Goal: Transaction & Acquisition: Register for event/course

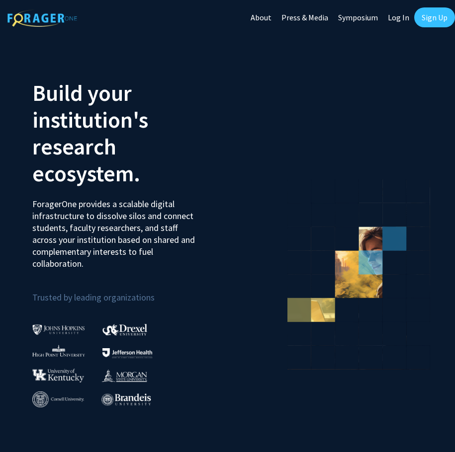
click at [428, 19] on link "Sign Up" at bounding box center [434, 17] width 41 height 20
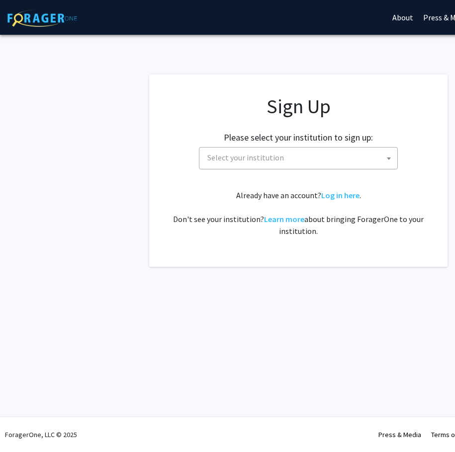
click at [330, 162] on span "Select your institution" at bounding box center [300, 158] width 194 height 20
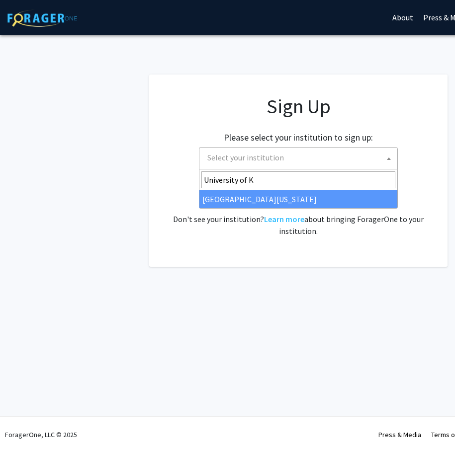
type input "University of K"
select select "13"
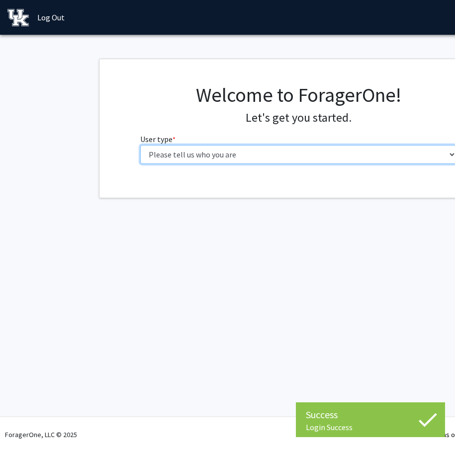
click at [247, 156] on select "Please tell us who you are Undergraduate Student Master's Student Doctoral Cand…" at bounding box center [298, 154] width 316 height 19
select select "1: undergrad"
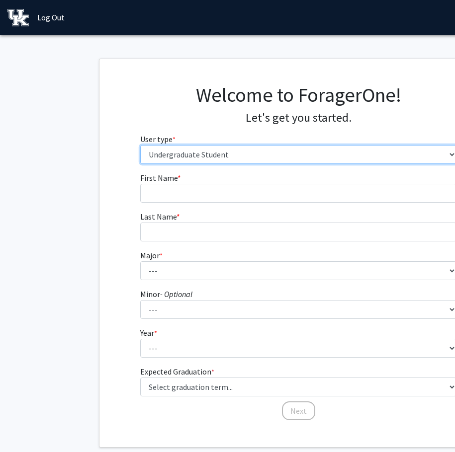
scroll to position [43, 0]
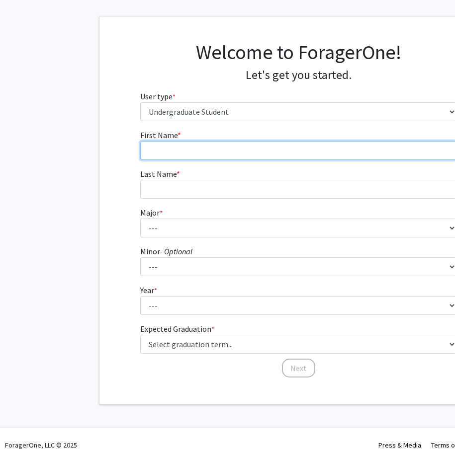
click at [171, 151] on input "First Name * required" at bounding box center [298, 150] width 316 height 19
type input "[PERSON_NAME]"
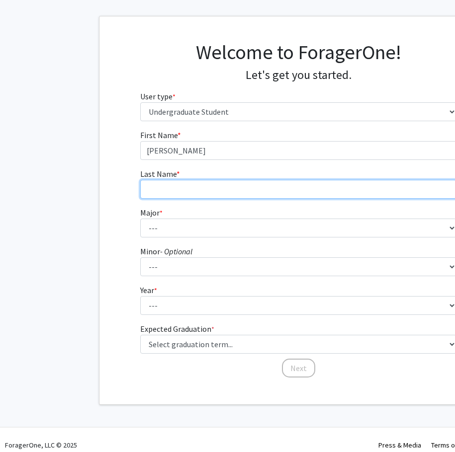
click at [158, 190] on input "Last Name * required" at bounding box center [298, 189] width 316 height 19
type input "c"
type input "Springer"
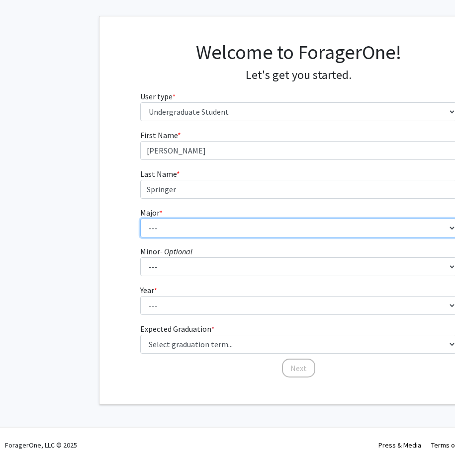
click at [165, 231] on select "--- Accounting Aerospace Engineering African American & Africana Studies Agricu…" at bounding box center [298, 228] width 316 height 19
select select "97: 934"
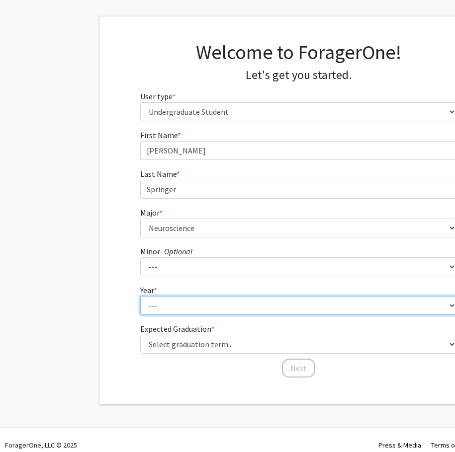
click at [184, 306] on select "--- First-year Sophomore Junior Senior Postbaccalaureate Certificate" at bounding box center [298, 305] width 316 height 19
select select "1: first-year"
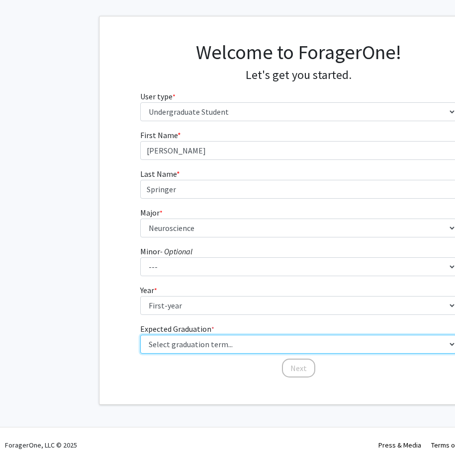
click at [200, 349] on select "Select graduation term... Spring 2025 Summer 2025 Fall 2025 Winter 2025 Spring …" at bounding box center [298, 344] width 316 height 19
click at [224, 345] on select "Select graduation term... Spring 2025 Summer 2025 Fall 2025 Winter 2025 Spring …" at bounding box center [298, 344] width 316 height 19
select select "17: spring_2029"
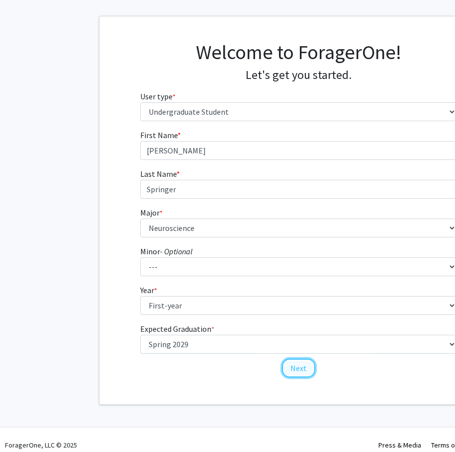
click at [293, 367] on button "Next" at bounding box center [298, 368] width 33 height 19
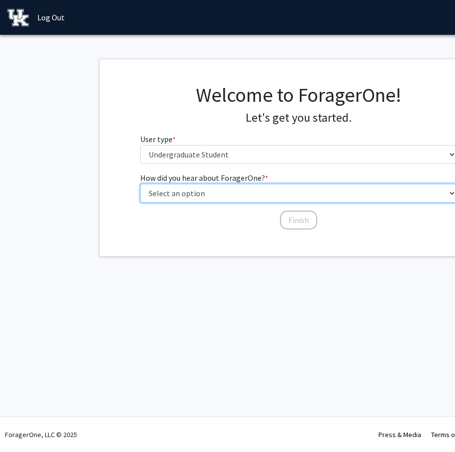
click at [242, 188] on select "Select an option Peer/student recommendation Faculty/staff recommendation Unive…" at bounding box center [298, 193] width 316 height 19
select select "1: peer_recommendation"
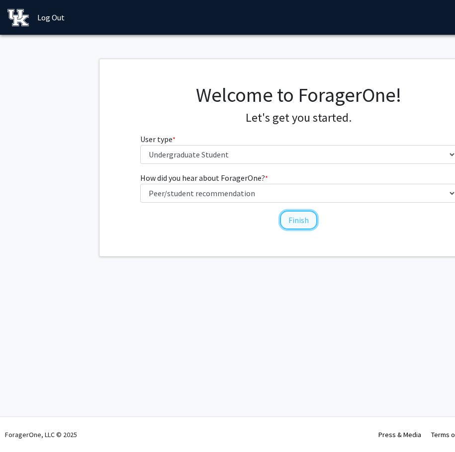
click at [287, 222] on button "Finish" at bounding box center [298, 220] width 37 height 19
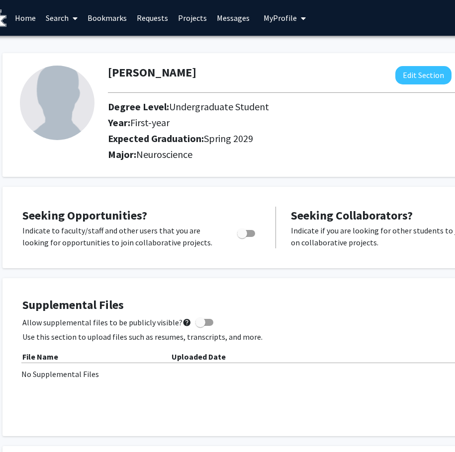
scroll to position [0, 24]
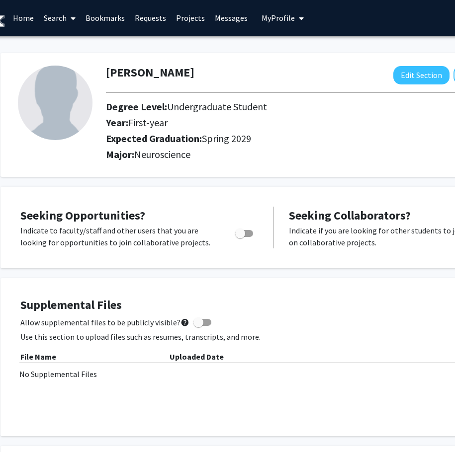
click at [28, 20] on link "Home" at bounding box center [23, 17] width 31 height 35
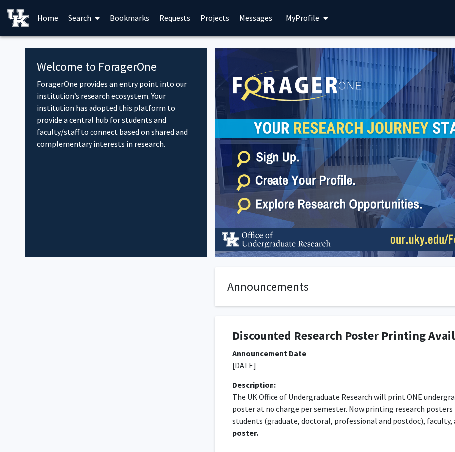
click at [76, 20] on link "Search" at bounding box center [84, 17] width 42 height 35
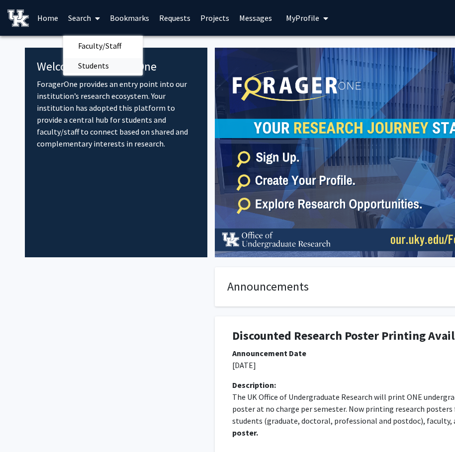
click at [92, 65] on span "Students" at bounding box center [93, 66] width 61 height 20
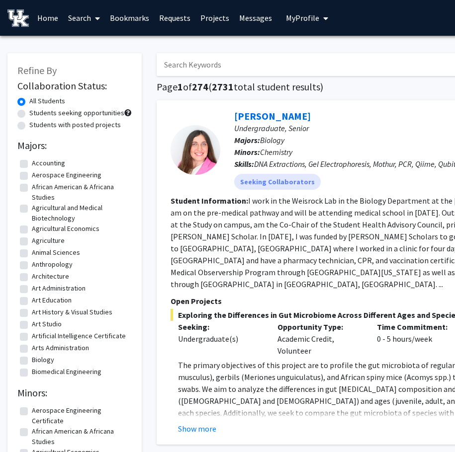
click at [97, 16] on icon at bounding box center [97, 18] width 5 height 8
click at [103, 45] on span "Faculty/Staff" at bounding box center [99, 46] width 73 height 20
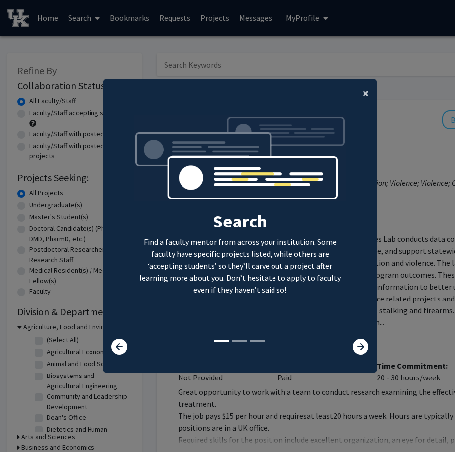
click at [364, 96] on span "×" at bounding box center [365, 92] width 6 height 15
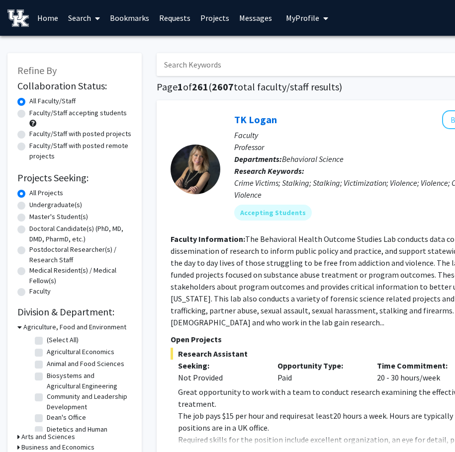
click at [260, 62] on input "Search Keywords" at bounding box center [352, 64] width 390 height 23
type input "Cardio"
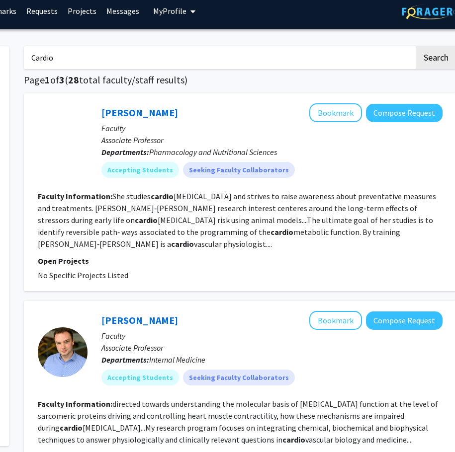
scroll to position [7, 141]
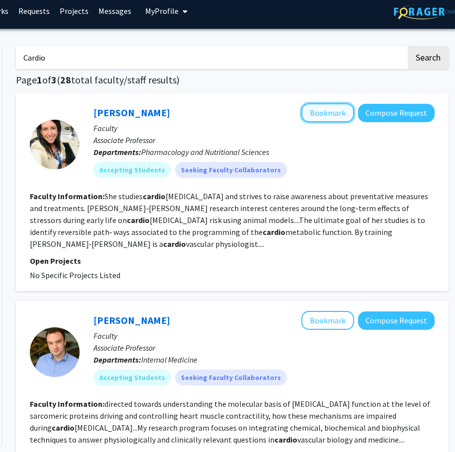
click at [339, 118] on button "Bookmark" at bounding box center [327, 112] width 53 height 19
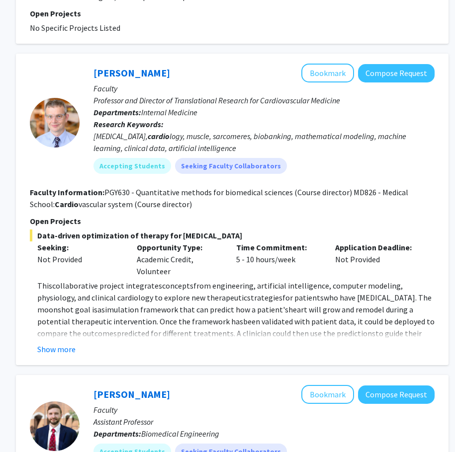
scroll to position [1353, 141]
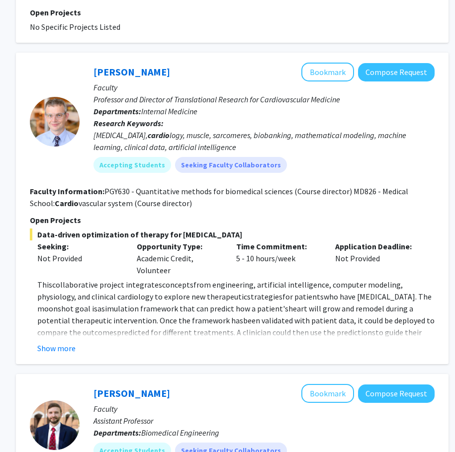
click at [49, 355] on div "[PERSON_NAME] Bookmark Compose Request Faculty Professor and Director of Transl…" at bounding box center [232, 209] width 432 height 312
click at [49, 346] on button "Show more" at bounding box center [56, 348] width 38 height 12
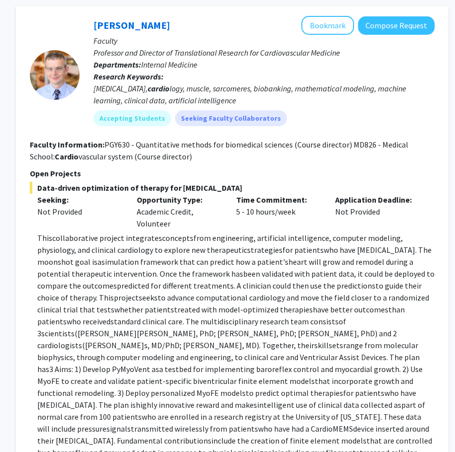
scroll to position [1321, 141]
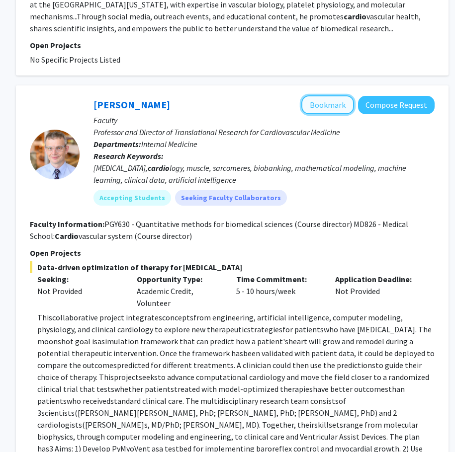
click at [332, 105] on button "Bookmark" at bounding box center [327, 104] width 53 height 19
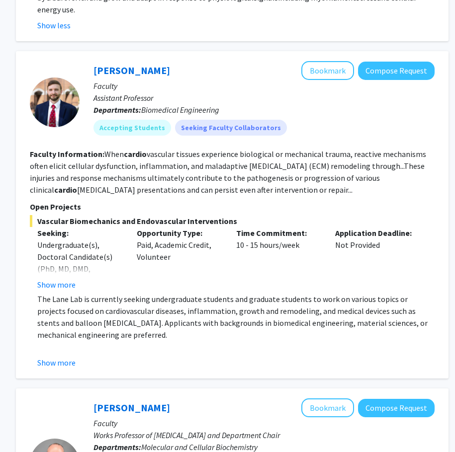
scroll to position [1856, 141]
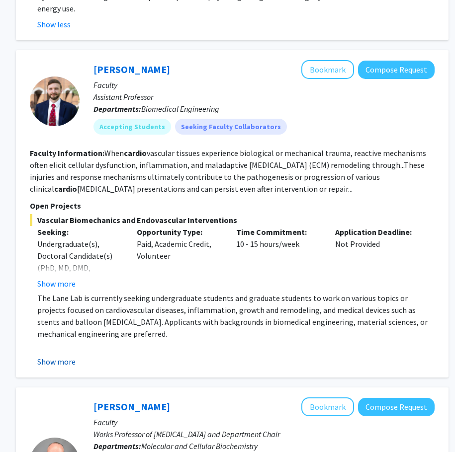
click at [58, 356] on button "Show more" at bounding box center [56, 362] width 38 height 12
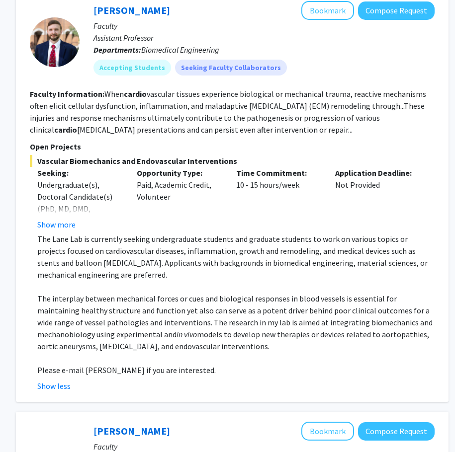
scroll to position [1890, 141]
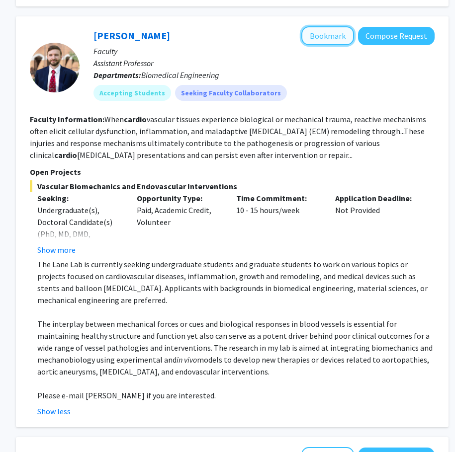
click at [336, 26] on button "Bookmark" at bounding box center [327, 35] width 53 height 19
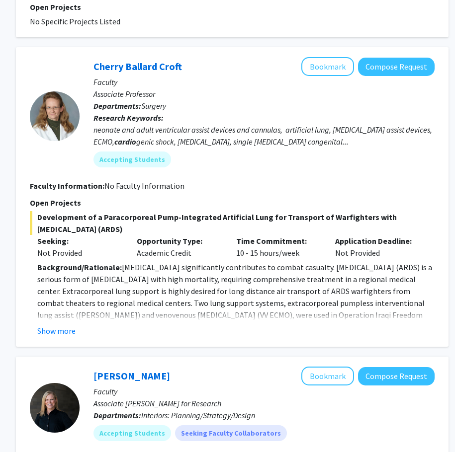
scroll to position [2502, 141]
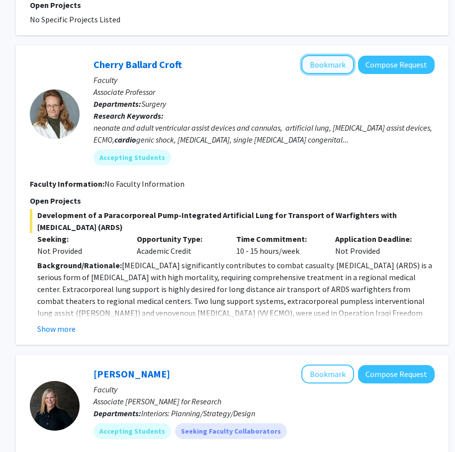
click at [338, 58] on button "Bookmark" at bounding box center [327, 64] width 53 height 19
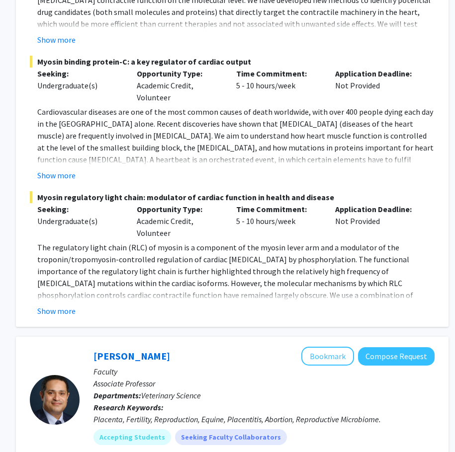
scroll to position [283, 141]
